Goal: Navigation & Orientation: Find specific page/section

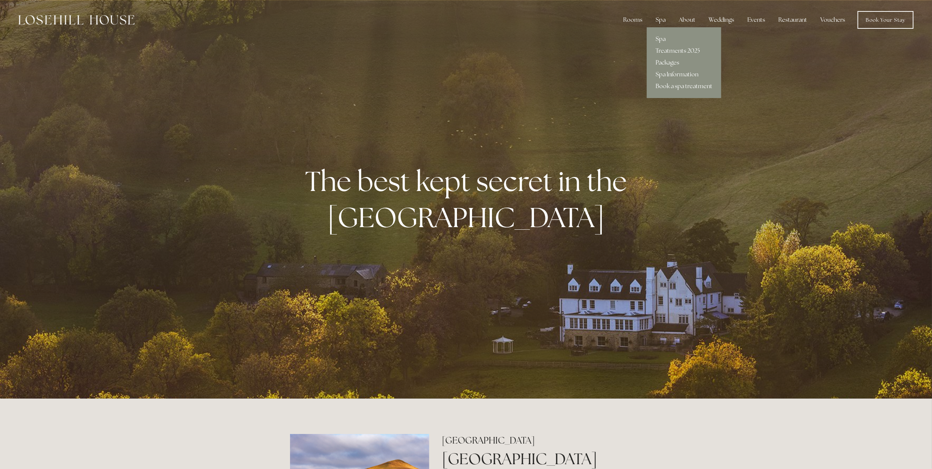
click at [661, 38] on link "Spa" at bounding box center [684, 39] width 74 height 12
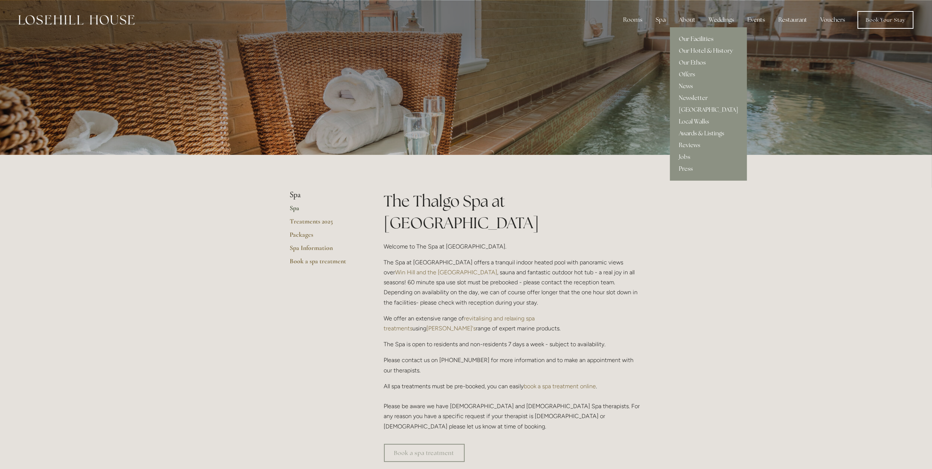
click at [705, 38] on link "Our Facilities" at bounding box center [708, 39] width 77 height 12
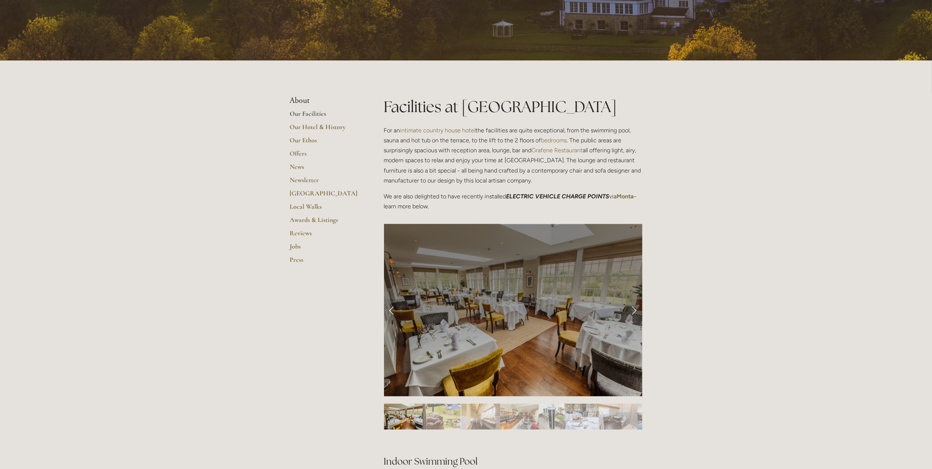
scroll to position [98, 0]
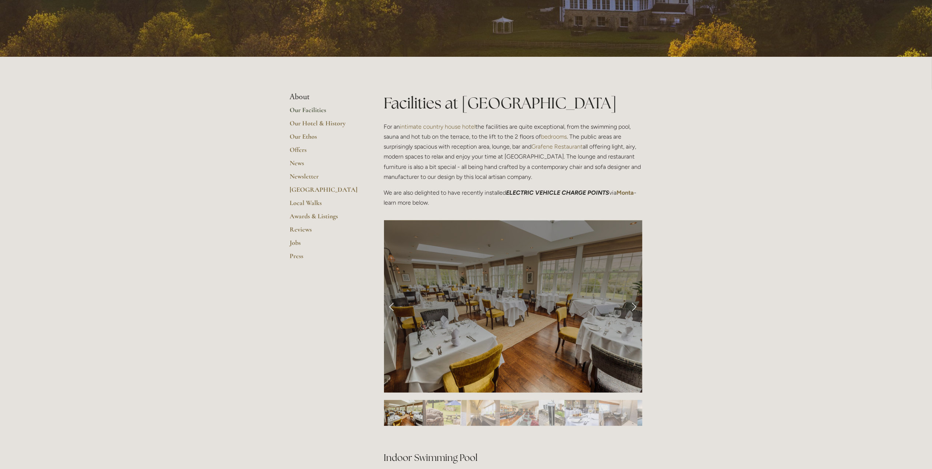
click at [633, 303] on link "Next Slide" at bounding box center [634, 306] width 16 height 22
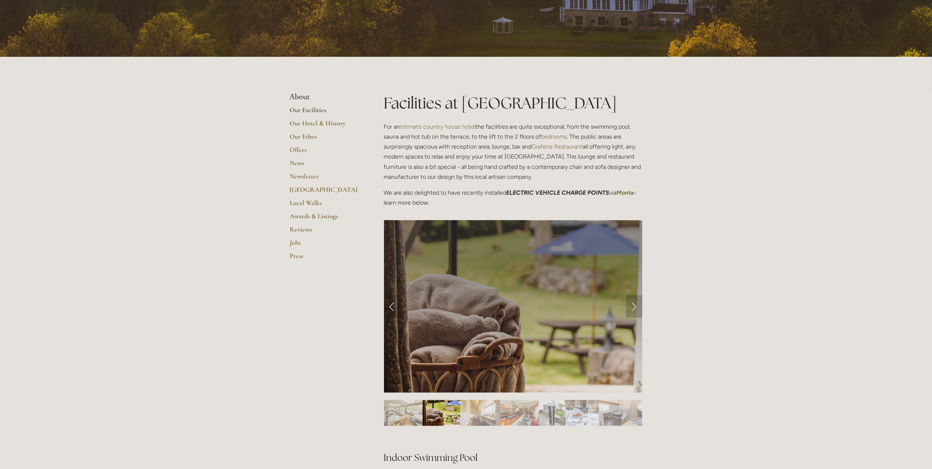
click at [633, 303] on link "Next Slide" at bounding box center [634, 306] width 16 height 22
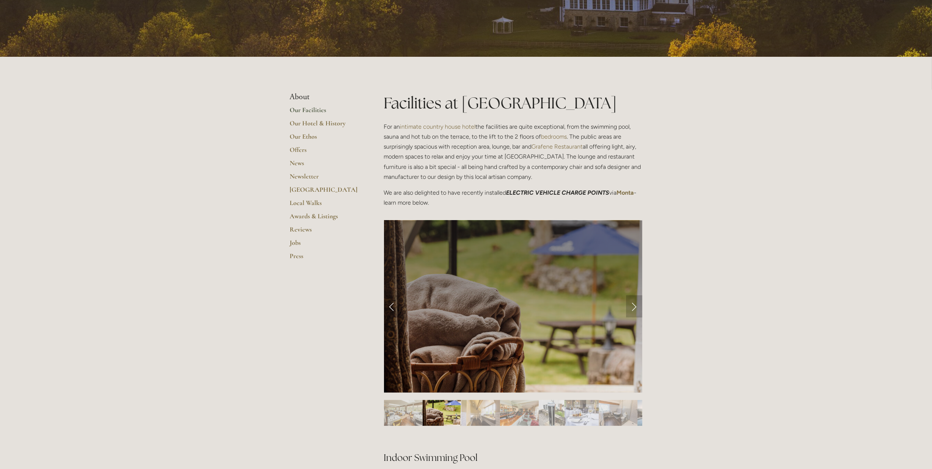
click at [633, 299] on link "Next Slide" at bounding box center [634, 306] width 16 height 22
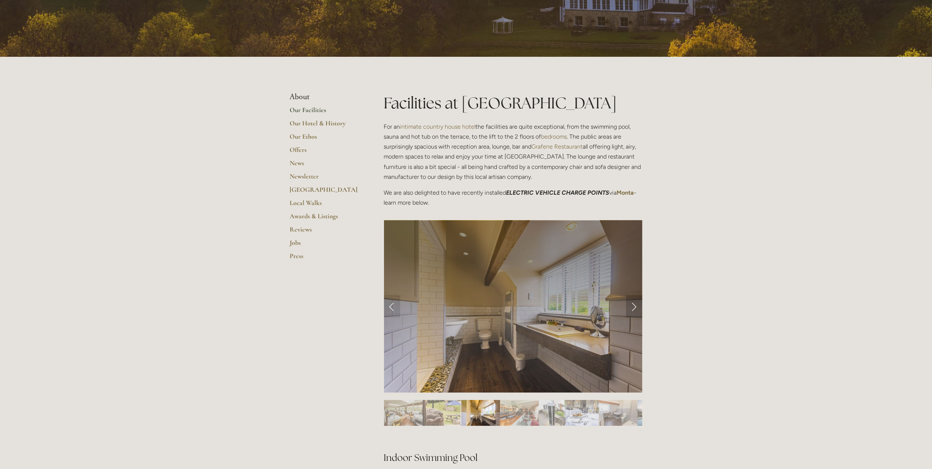
click at [633, 300] on link "Next Slide" at bounding box center [634, 306] width 16 height 22
click at [633, 303] on link "Next Slide" at bounding box center [634, 306] width 16 height 22
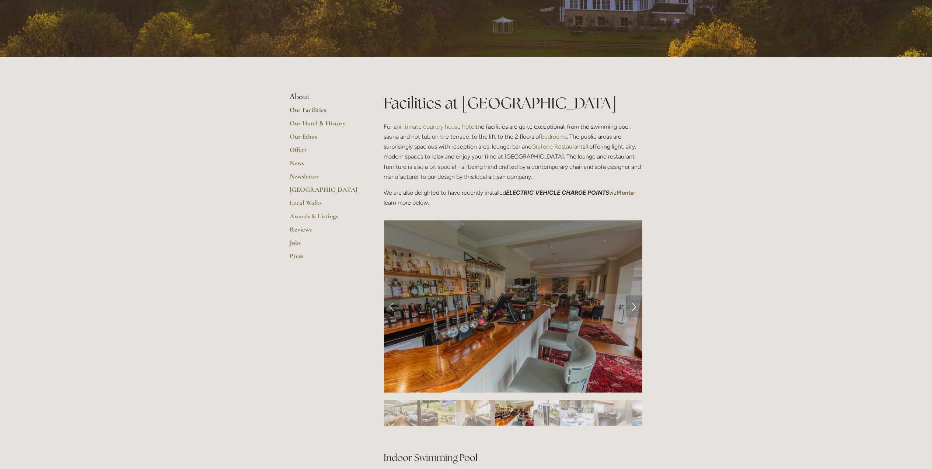
click at [633, 303] on link "Next Slide" at bounding box center [634, 306] width 16 height 22
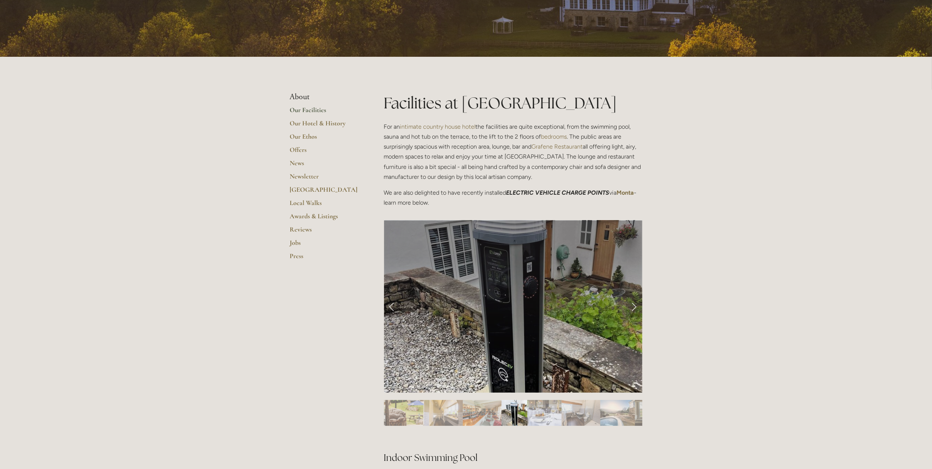
click at [633, 303] on link "Next Slide" at bounding box center [634, 306] width 16 height 22
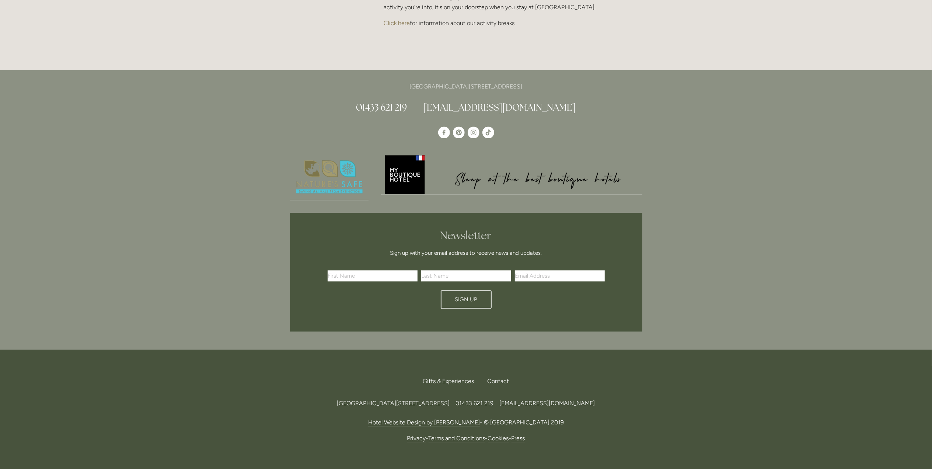
scroll to position [1678, 0]
